Goal: Contribute content

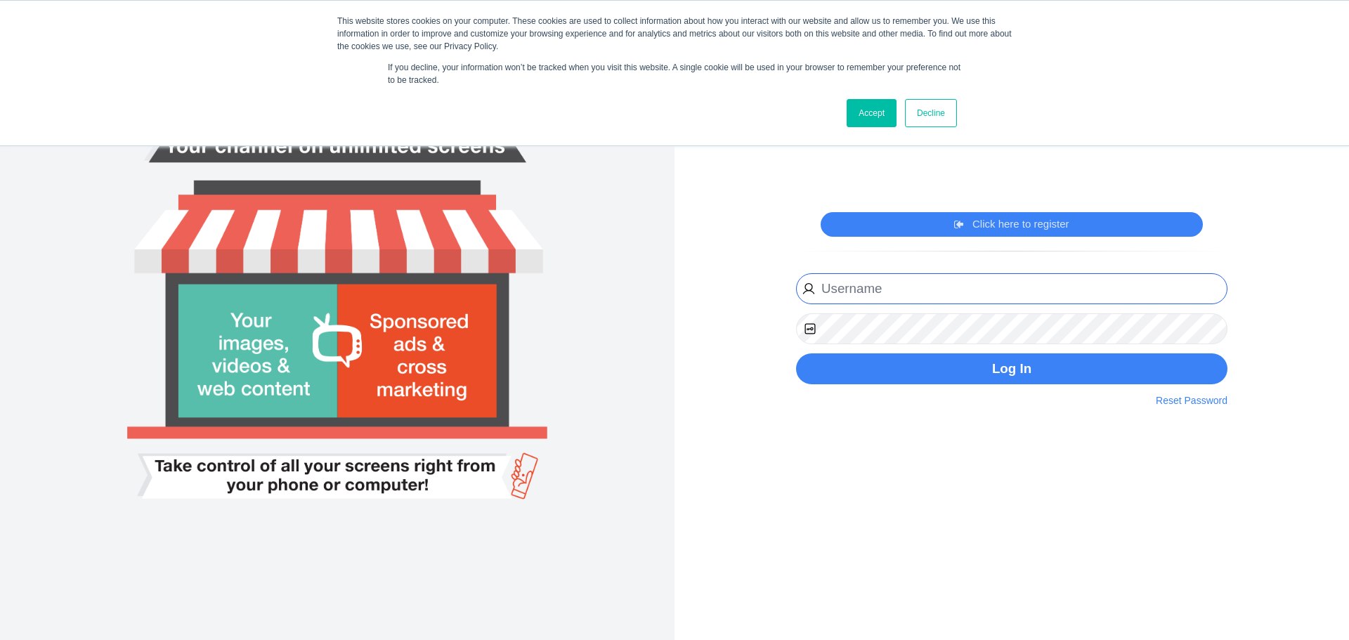
type input "[EMAIL_ADDRESS][DOMAIN_NAME]"
click at [855, 111] on link "Accept" at bounding box center [872, 113] width 50 height 28
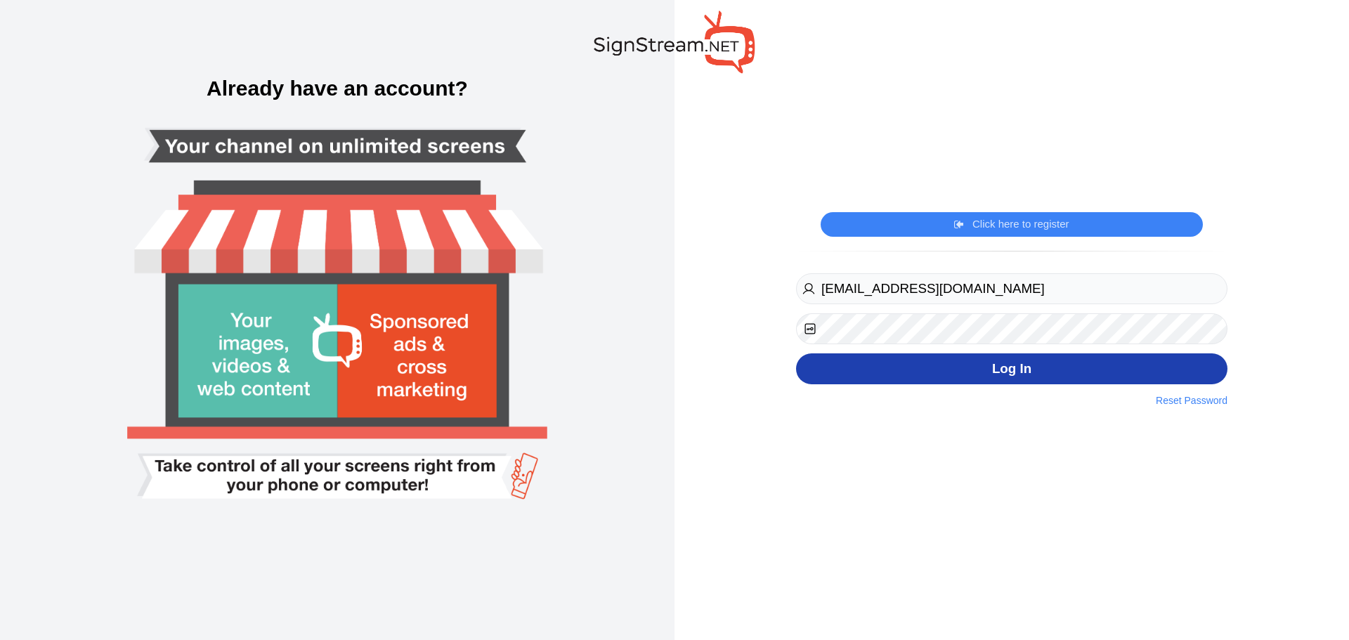
click at [864, 359] on button "Log In" at bounding box center [1012, 370] width 432 height 32
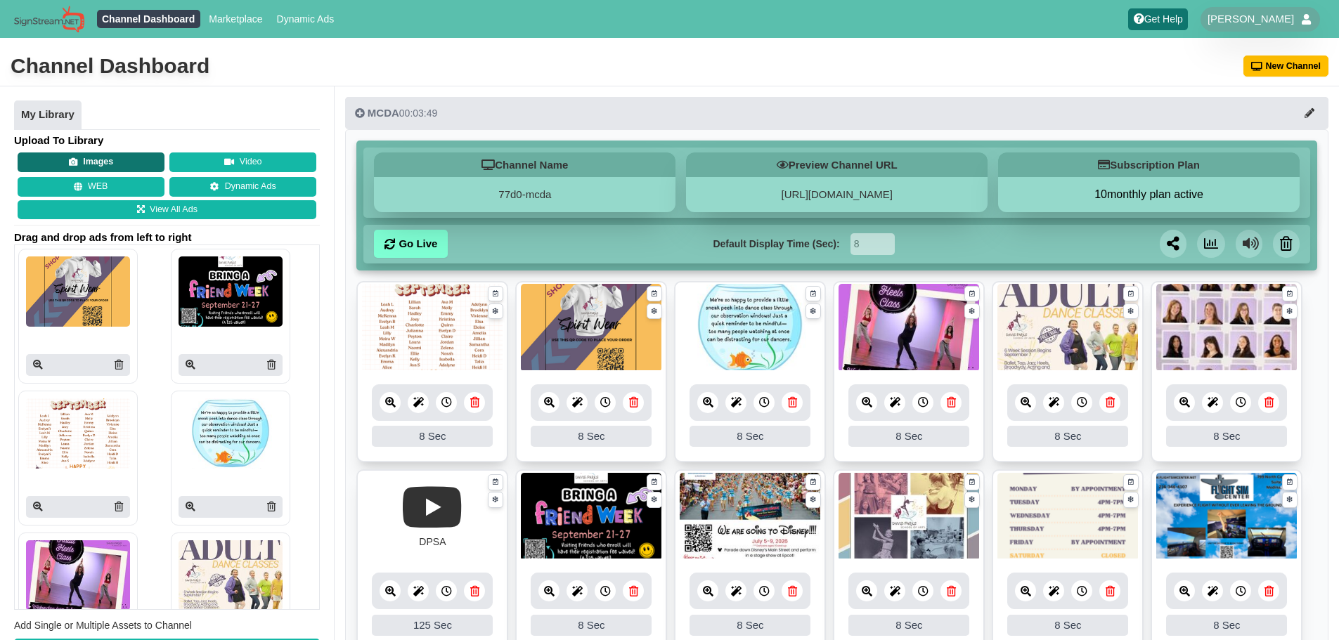
click at [110, 162] on button "Images" at bounding box center [91, 163] width 147 height 20
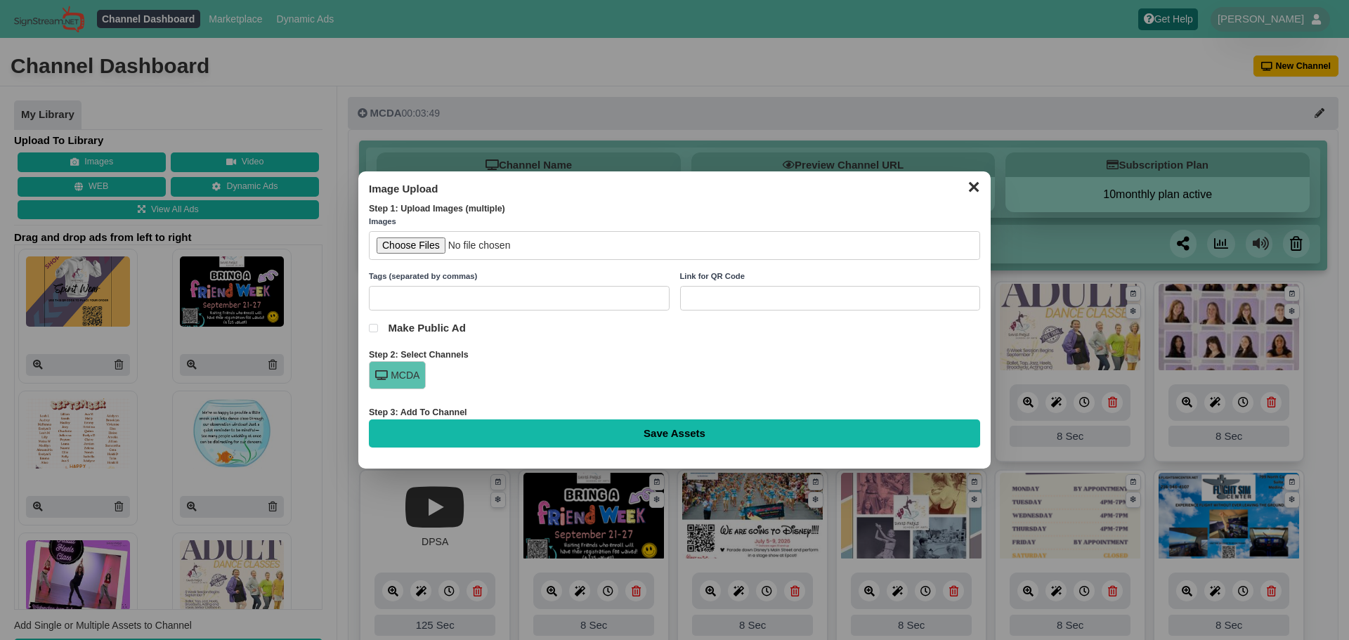
click at [406, 242] on input "file" at bounding box center [674, 245] width 611 height 29
type input "C:\fakepath\DTW Disney 2026 Register.jpg"
click at [531, 433] on input "Save Assets" at bounding box center [674, 434] width 611 height 28
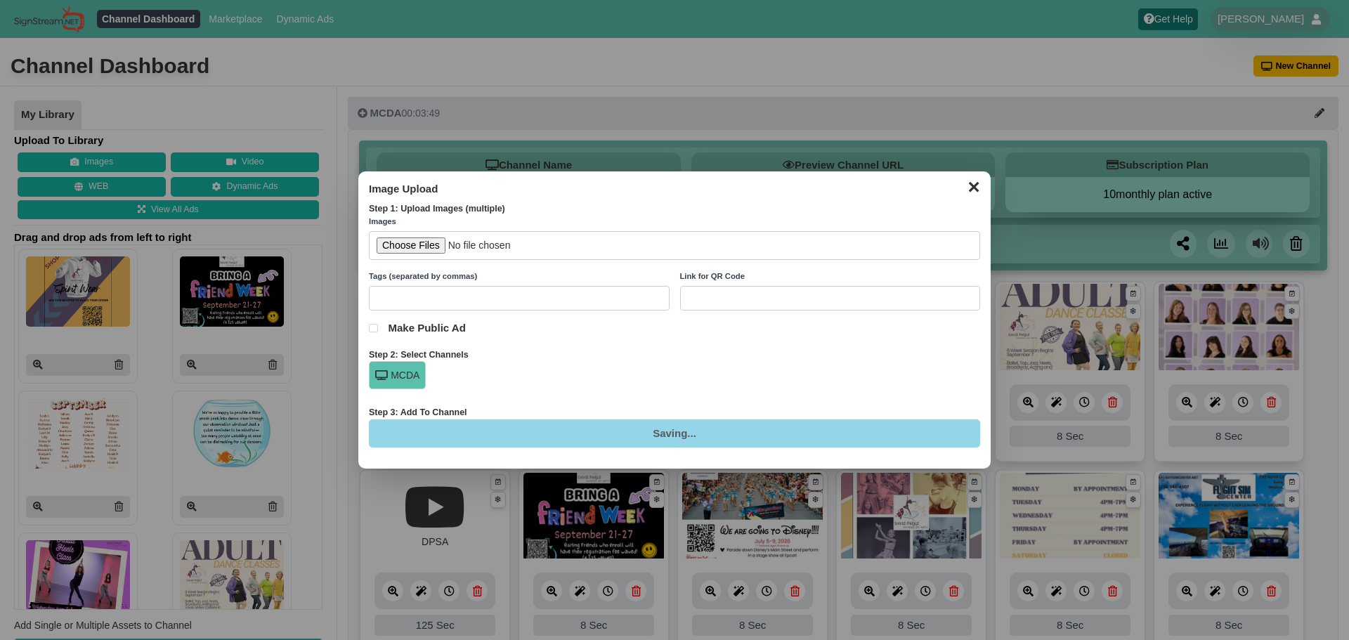
type input "Saving..."
